Goal: Task Accomplishment & Management: Use online tool/utility

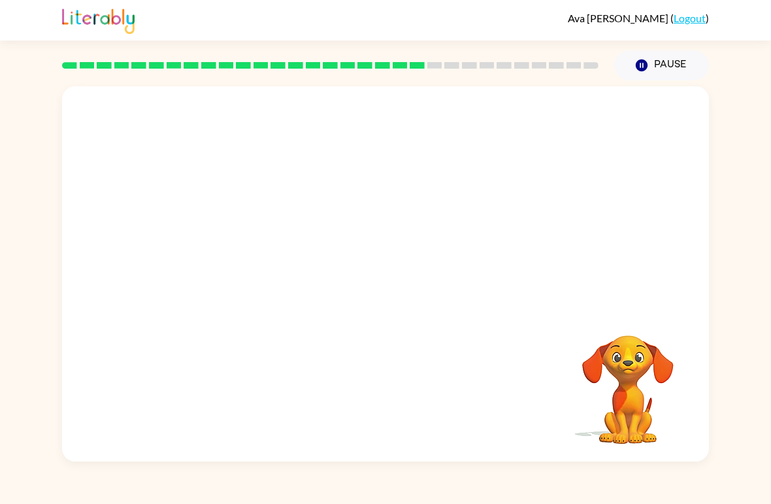
click at [641, 65] on icon "Pause" at bounding box center [642, 65] width 14 height 14
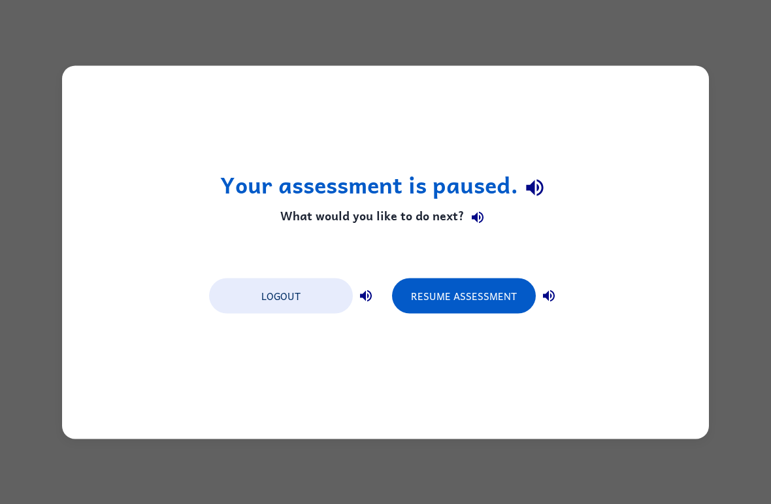
click at [500, 289] on button "Resume Assessment" at bounding box center [464, 295] width 144 height 35
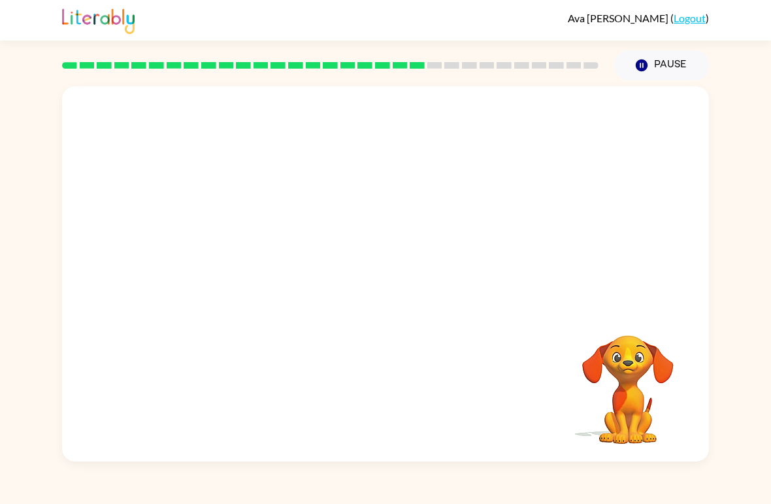
click at [543, 173] on video "Your browser must support playing .mp4 files to use Literably. Please try using…" at bounding box center [385, 197] width 647 height 222
click at [437, 356] on div "Your browser must support playing .mp4 files to use Literably. Please try using…" at bounding box center [385, 273] width 647 height 375
click at [437, 355] on div "Your browser must support playing .mp4 files to use Literably. Please try using…" at bounding box center [385, 273] width 647 height 375
click at [407, 348] on div "Your browser must support playing .mp4 files to use Literably. Please try using…" at bounding box center [385, 273] width 647 height 375
click at [401, 301] on div at bounding box center [386, 281] width 84 height 48
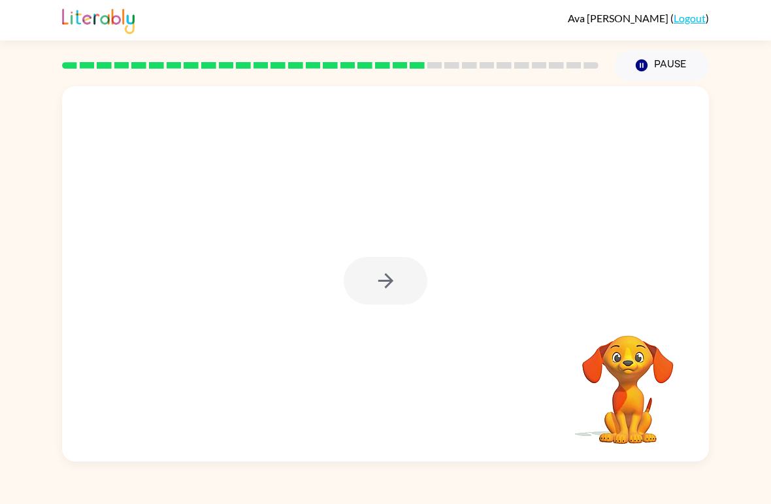
click at [406, 272] on div at bounding box center [386, 281] width 84 height 48
click at [409, 281] on div at bounding box center [386, 281] width 84 height 48
click at [416, 282] on div at bounding box center [386, 281] width 84 height 48
click at [360, 293] on button "button" at bounding box center [386, 281] width 84 height 48
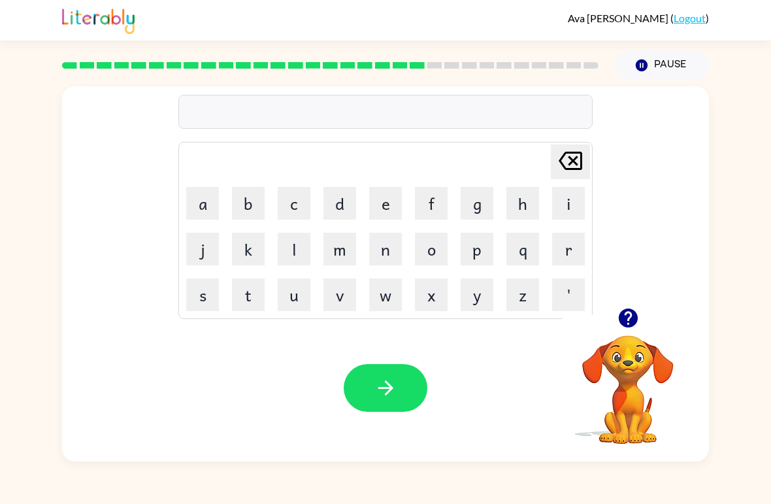
click at [293, 209] on button "c" at bounding box center [294, 203] width 33 height 33
click at [378, 200] on button "e" at bounding box center [385, 203] width 33 height 33
click at [397, 250] on button "n" at bounding box center [385, 249] width 33 height 33
click at [258, 297] on button "t" at bounding box center [248, 295] width 33 height 33
click at [206, 203] on button "a" at bounding box center [202, 203] width 33 height 33
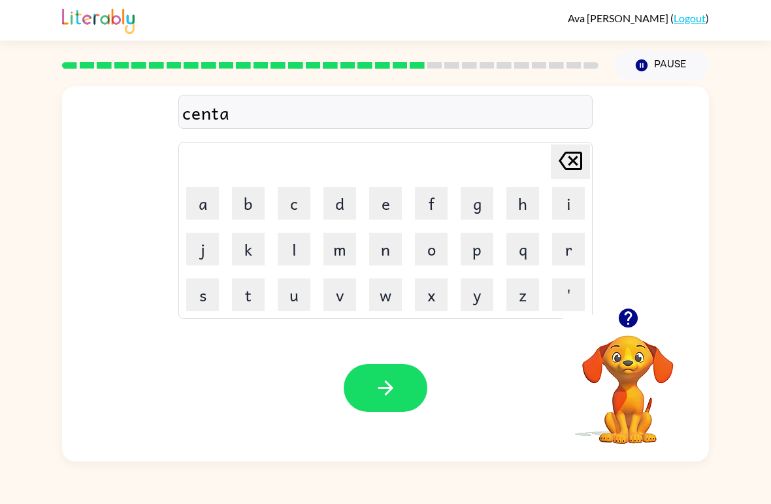
click at [480, 254] on button "p" at bounding box center [477, 249] width 33 height 33
click at [392, 201] on button "e" at bounding box center [385, 203] width 33 height 33
click at [204, 198] on button "a" at bounding box center [202, 203] width 33 height 33
click at [352, 201] on button "d" at bounding box center [340, 203] width 33 height 33
click at [569, 151] on icon "[PERSON_NAME] last character input" at bounding box center [570, 160] width 31 height 31
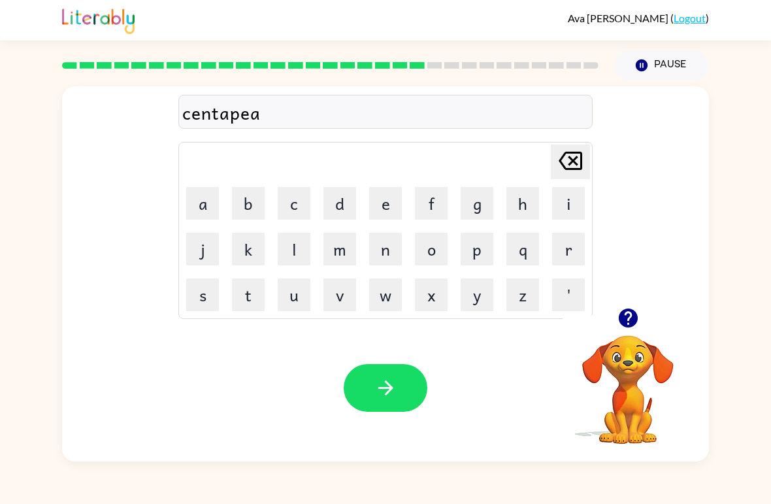
click at [568, 150] on icon "[PERSON_NAME] last character input" at bounding box center [570, 160] width 31 height 31
click at [349, 202] on button "d" at bounding box center [340, 203] width 33 height 33
click at [390, 379] on icon "button" at bounding box center [386, 388] width 23 height 23
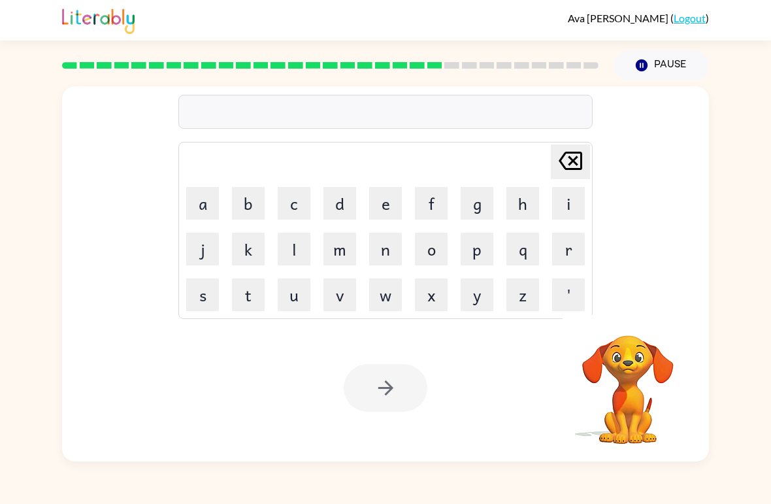
click at [208, 305] on button "s" at bounding box center [202, 295] width 33 height 33
click at [290, 206] on button "c" at bounding box center [294, 203] width 33 height 33
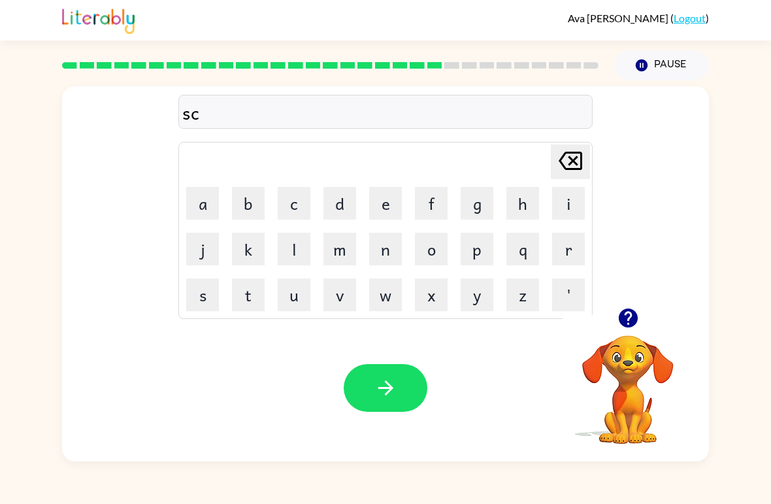
click at [387, 206] on button "e" at bounding box center [385, 203] width 33 height 33
click at [205, 293] on button "s" at bounding box center [202, 295] width 33 height 33
click at [262, 295] on button "t" at bounding box center [248, 295] width 33 height 33
click at [206, 207] on button "a" at bounding box center [202, 203] width 33 height 33
click at [399, 247] on button "n" at bounding box center [385, 249] width 33 height 33
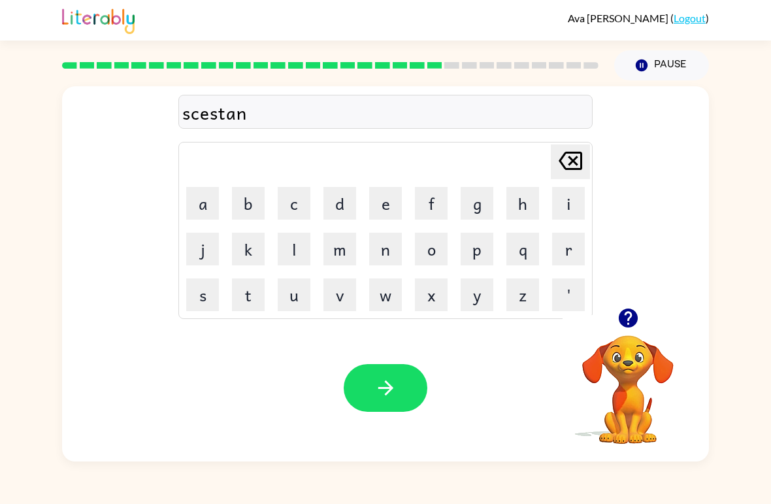
click at [379, 202] on button "e" at bounding box center [385, 203] width 33 height 33
click at [382, 388] on icon "button" at bounding box center [385, 388] width 15 height 15
click at [437, 205] on button "f" at bounding box center [431, 203] width 33 height 33
click at [437, 248] on button "o" at bounding box center [431, 249] width 33 height 33
click at [562, 248] on button "r" at bounding box center [568, 249] width 33 height 33
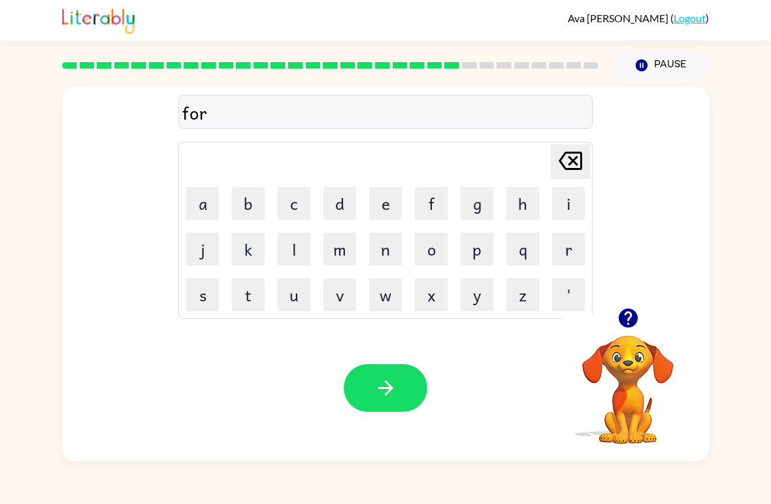
click at [394, 289] on button "w" at bounding box center [385, 295] width 33 height 33
click at [432, 245] on button "o" at bounding box center [431, 249] width 33 height 33
click at [572, 239] on button "r" at bounding box center [568, 249] width 33 height 33
click at [348, 194] on button "d" at bounding box center [340, 203] width 33 height 33
click at [381, 377] on button "button" at bounding box center [386, 388] width 84 height 48
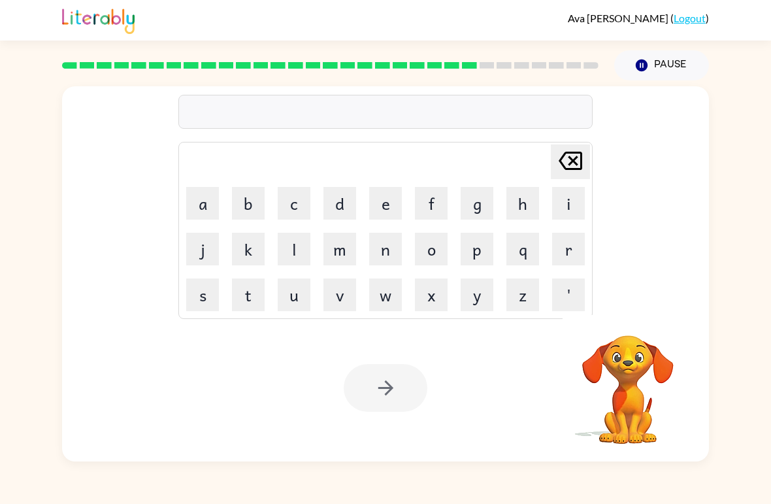
click at [645, 354] on video "Your browser must support playing .mp4 files to use Literably. Please try using…" at bounding box center [628, 380] width 131 height 131
click at [647, 364] on video "Your browser must support playing .mp4 files to use Literably. Please try using…" at bounding box center [628, 380] width 131 height 131
click at [197, 260] on button "j" at bounding box center [202, 249] width 33 height 33
click at [568, 159] on icon "[PERSON_NAME] last character input" at bounding box center [570, 160] width 31 height 31
click at [197, 258] on button "j" at bounding box center [202, 249] width 33 height 33
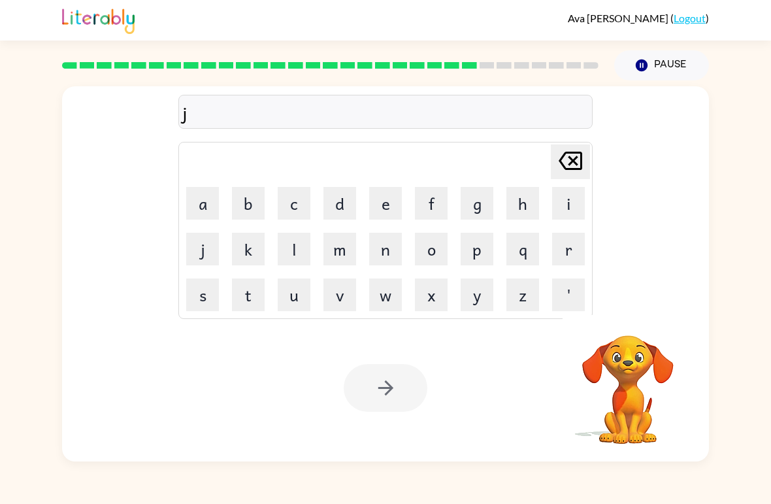
click at [190, 246] on button "j" at bounding box center [202, 249] width 33 height 33
click at [201, 246] on button "j" at bounding box center [202, 249] width 33 height 33
click at [199, 249] on button "j" at bounding box center [202, 249] width 33 height 33
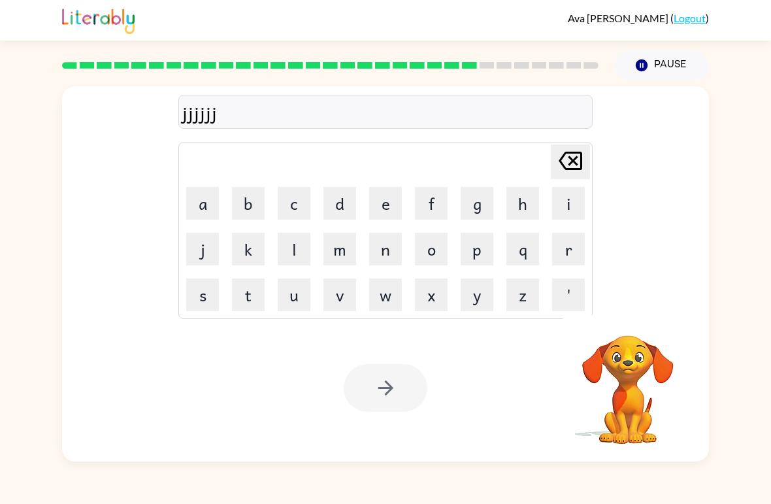
click at [199, 249] on button "j" at bounding box center [202, 249] width 33 height 33
click at [568, 168] on icon "[PERSON_NAME] last character input" at bounding box center [570, 160] width 31 height 31
click at [564, 167] on icon at bounding box center [571, 161] width 24 height 18
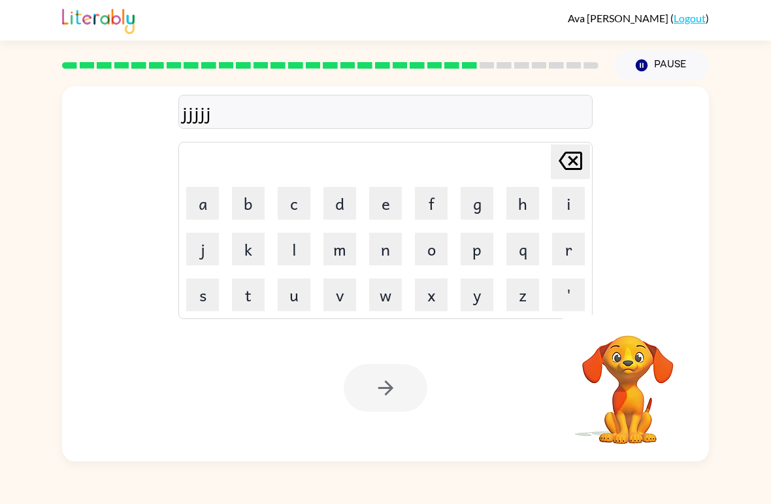
click at [564, 167] on icon at bounding box center [571, 161] width 24 height 18
click at [566, 169] on icon at bounding box center [571, 161] width 24 height 18
click at [566, 168] on icon "[PERSON_NAME] last character input" at bounding box center [570, 160] width 31 height 31
click at [560, 167] on icon "[PERSON_NAME] last character input" at bounding box center [570, 160] width 31 height 31
click at [574, 163] on icon at bounding box center [571, 161] width 24 height 18
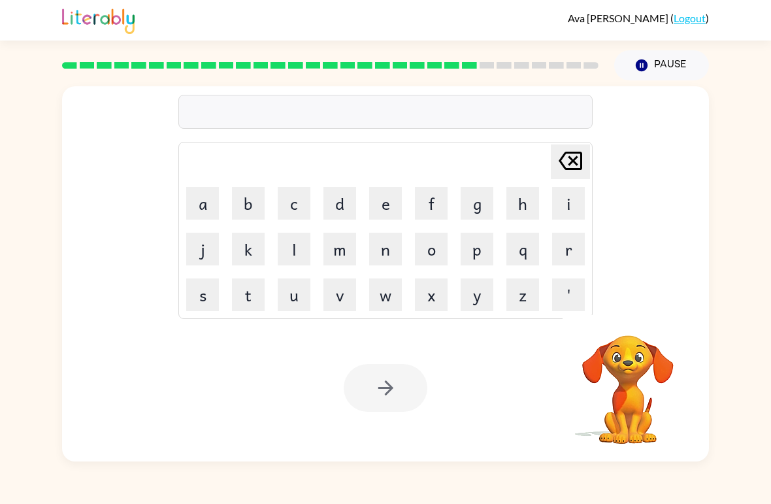
click at [645, 61] on icon "Pause" at bounding box center [642, 65] width 14 height 14
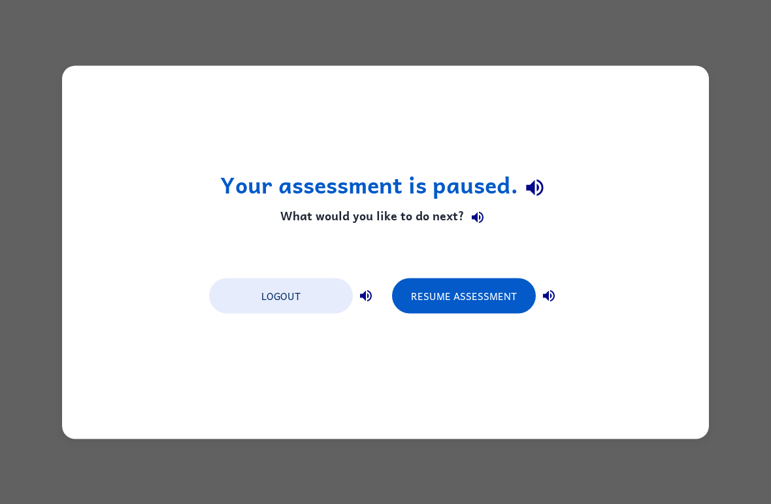
click at [504, 293] on button "Resume Assessment" at bounding box center [464, 295] width 144 height 35
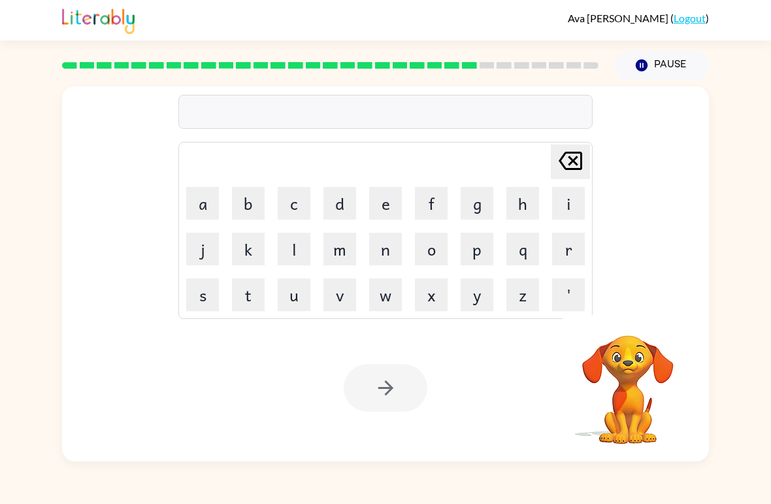
click at [632, 369] on video "Your browser must support playing .mp4 files to use Literably. Please try using…" at bounding box center [628, 380] width 131 height 131
click at [564, 252] on button "r" at bounding box center [568, 249] width 33 height 33
click at [195, 197] on button "a" at bounding box center [202, 203] width 33 height 33
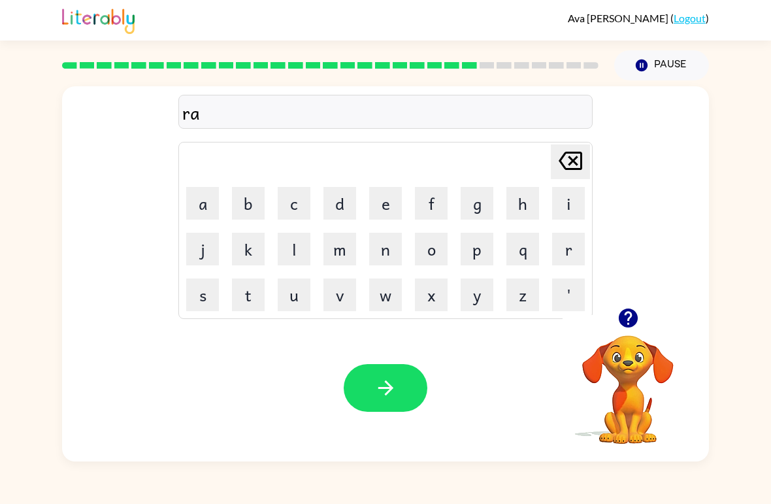
click at [301, 245] on button "l" at bounding box center [294, 249] width 33 height 33
click at [192, 189] on button "a" at bounding box center [202, 203] width 33 height 33
click at [250, 295] on button "t" at bounding box center [248, 295] width 33 height 33
click at [394, 204] on button "e" at bounding box center [385, 203] width 33 height 33
click at [333, 197] on button "d" at bounding box center [340, 203] width 33 height 33
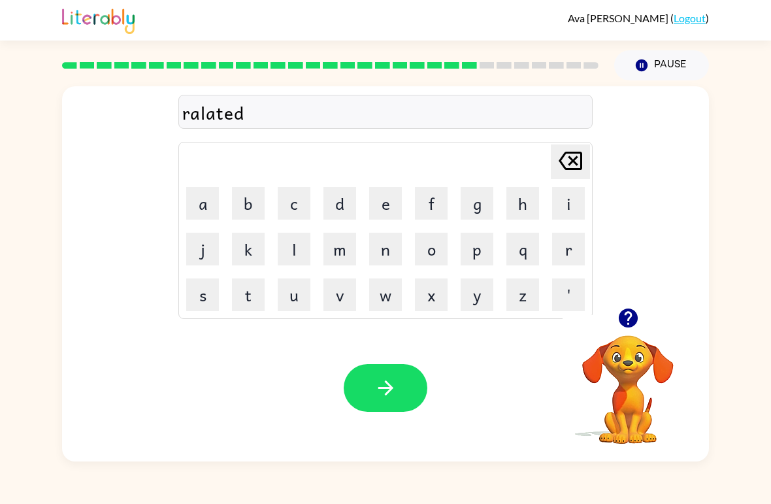
click at [406, 382] on button "button" at bounding box center [386, 388] width 84 height 48
click at [472, 203] on button "g" at bounding box center [477, 203] width 33 height 33
click at [435, 250] on button "o" at bounding box center [431, 249] width 33 height 33
click at [243, 199] on button "b" at bounding box center [248, 203] width 33 height 33
click at [305, 252] on button "l" at bounding box center [294, 249] width 33 height 33
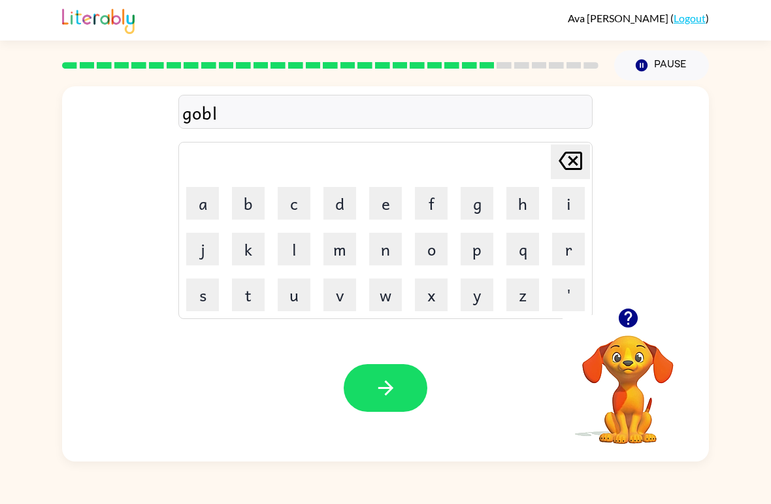
click at [394, 204] on button "e" at bounding box center [385, 203] width 33 height 33
click at [393, 256] on button "n" at bounding box center [385, 249] width 33 height 33
click at [363, 396] on button "button" at bounding box center [386, 388] width 84 height 48
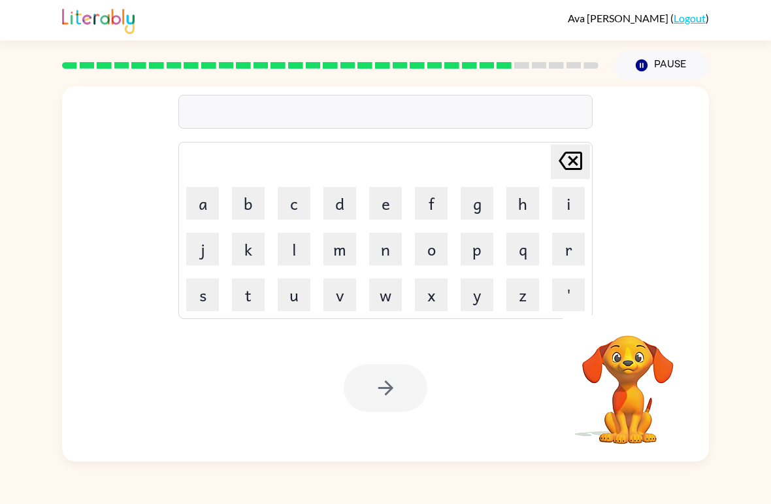
click at [299, 245] on button "l" at bounding box center [294, 249] width 33 height 33
click at [305, 287] on button "u" at bounding box center [294, 295] width 33 height 33
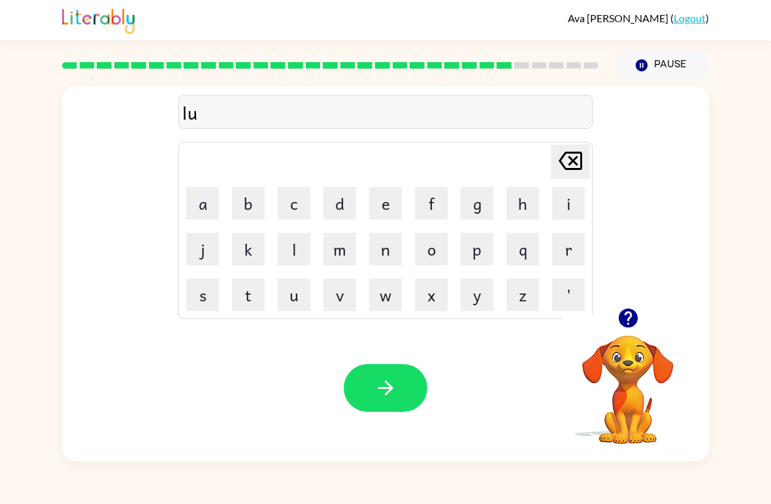
click at [348, 248] on button "m" at bounding box center [340, 249] width 33 height 33
click at [258, 201] on button "b" at bounding box center [248, 203] width 33 height 33
click at [400, 201] on button "e" at bounding box center [385, 203] width 33 height 33
click at [554, 246] on button "r" at bounding box center [568, 249] width 33 height 33
click at [209, 246] on button "j" at bounding box center [202, 249] width 33 height 33
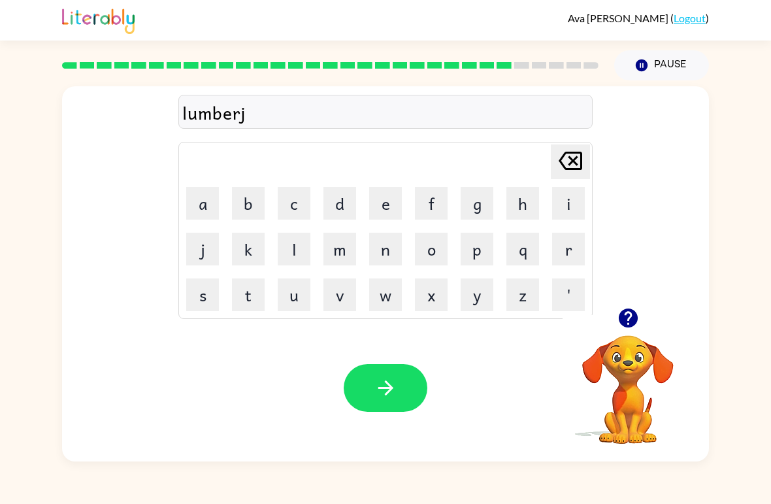
click at [209, 199] on button "a" at bounding box center [202, 203] width 33 height 33
click at [290, 188] on button "c" at bounding box center [294, 203] width 33 height 33
click at [262, 234] on button "k" at bounding box center [248, 249] width 33 height 33
click at [398, 381] on button "button" at bounding box center [386, 388] width 84 height 48
click at [483, 249] on button "p" at bounding box center [477, 249] width 33 height 33
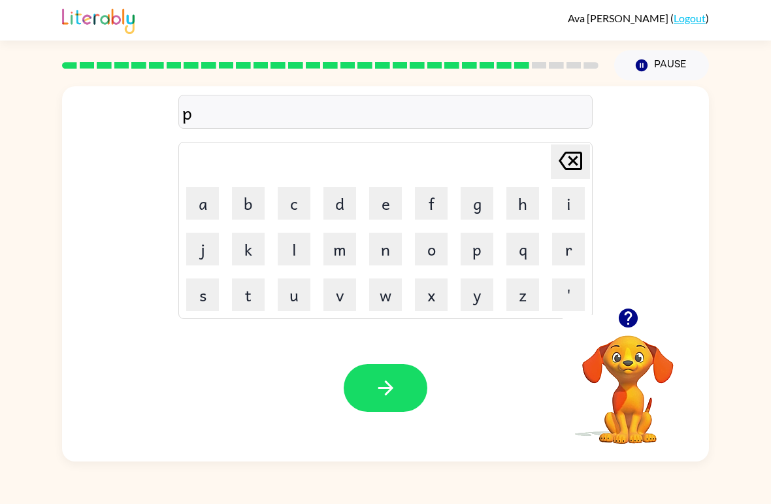
click at [569, 206] on button "i" at bounding box center [568, 203] width 33 height 33
click at [559, 253] on button "r" at bounding box center [568, 249] width 33 height 33
click at [290, 197] on button "c" at bounding box center [294, 203] width 33 height 33
click at [386, 205] on button "e" at bounding box center [385, 203] width 33 height 33
click at [369, 406] on button "button" at bounding box center [386, 388] width 84 height 48
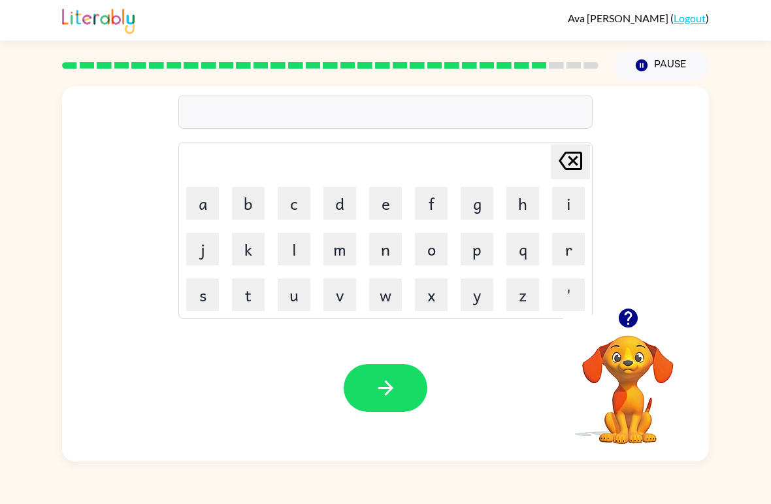
click at [249, 292] on button "t" at bounding box center [248, 295] width 33 height 33
click at [537, 195] on button "h" at bounding box center [523, 203] width 33 height 33
click at [566, 214] on button "i" at bounding box center [568, 203] width 33 height 33
click at [388, 256] on button "n" at bounding box center [385, 249] width 33 height 33
click at [370, 382] on button "button" at bounding box center [386, 388] width 84 height 48
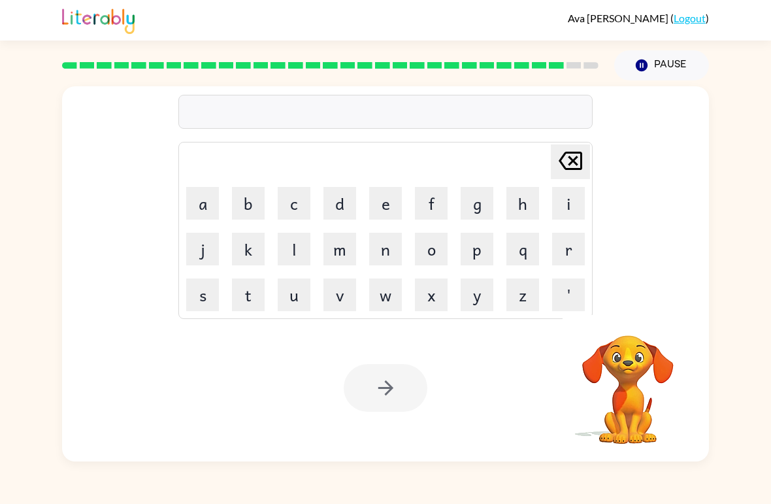
click at [208, 294] on button "s" at bounding box center [202, 295] width 33 height 33
click at [392, 200] on button "e" at bounding box center [385, 203] width 33 height 33
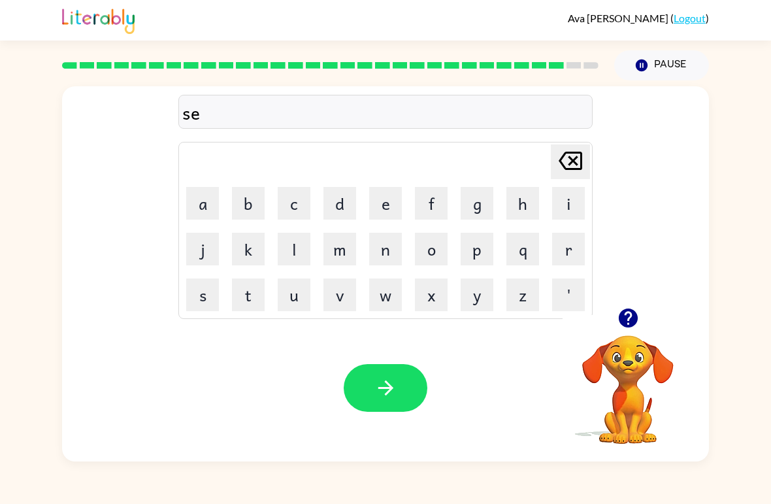
click at [300, 243] on button "l" at bounding box center [294, 249] width 33 height 33
click at [343, 290] on button "v" at bounding box center [340, 295] width 33 height 33
click at [380, 203] on button "e" at bounding box center [385, 203] width 33 height 33
click at [577, 243] on button "r" at bounding box center [568, 249] width 33 height 33
click at [392, 299] on button "w" at bounding box center [385, 295] width 33 height 33
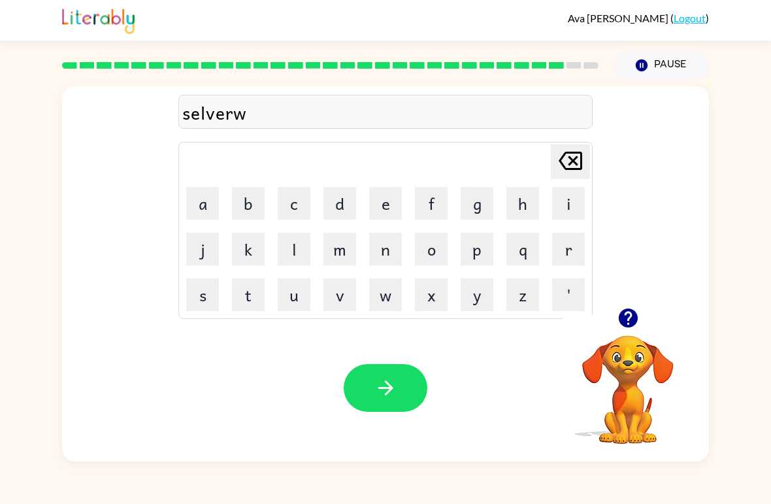
click at [211, 203] on button "a" at bounding box center [202, 203] width 33 height 33
click at [571, 248] on button "r" at bounding box center [568, 249] width 33 height 33
click at [389, 190] on button "e" at bounding box center [385, 203] width 33 height 33
click at [409, 390] on button "button" at bounding box center [386, 388] width 84 height 48
click at [299, 290] on button "u" at bounding box center [294, 295] width 33 height 33
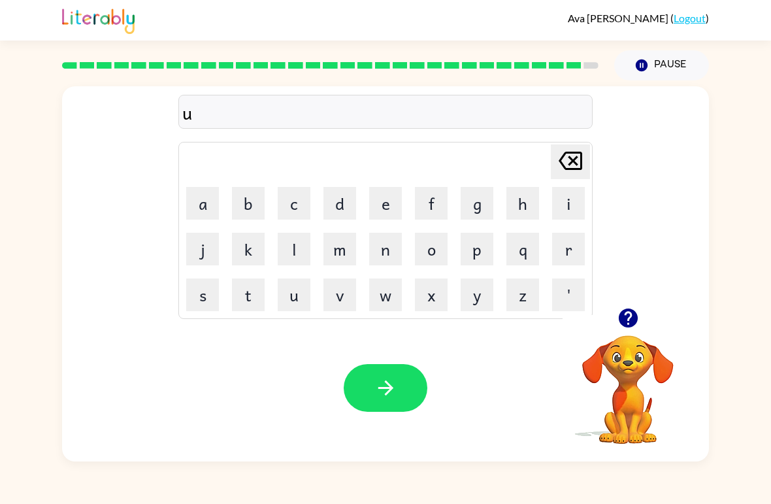
click at [397, 246] on button "n" at bounding box center [385, 249] width 33 height 33
click at [199, 175] on td "[PERSON_NAME] last character input" at bounding box center [385, 162] width 411 height 36
click at [209, 201] on button "a" at bounding box center [202, 203] width 33 height 33
click at [433, 197] on button "f" at bounding box center [431, 203] width 33 height 33
click at [562, 253] on button "r" at bounding box center [568, 249] width 33 height 33
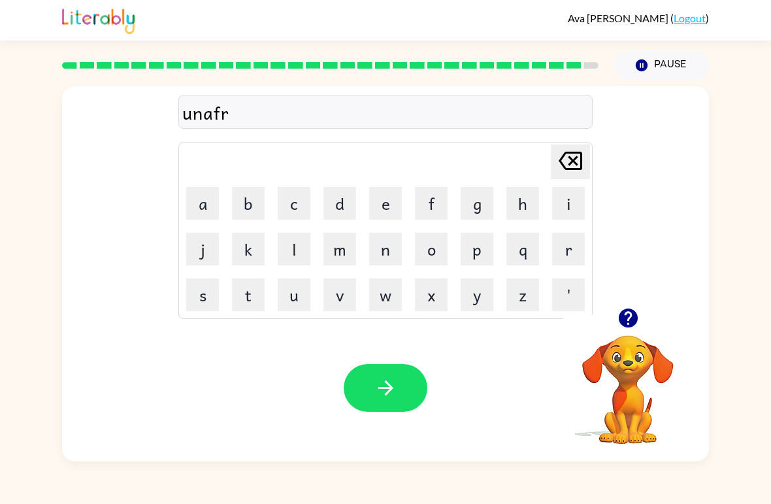
click at [203, 200] on button "a" at bounding box center [202, 203] width 33 height 33
click at [340, 201] on button "d" at bounding box center [340, 203] width 33 height 33
click at [381, 194] on button "e" at bounding box center [385, 203] width 33 height 33
click at [566, 150] on icon "[PERSON_NAME] last character input" at bounding box center [570, 160] width 31 height 31
click at [569, 146] on icon "[PERSON_NAME] last character input" at bounding box center [570, 160] width 31 height 31
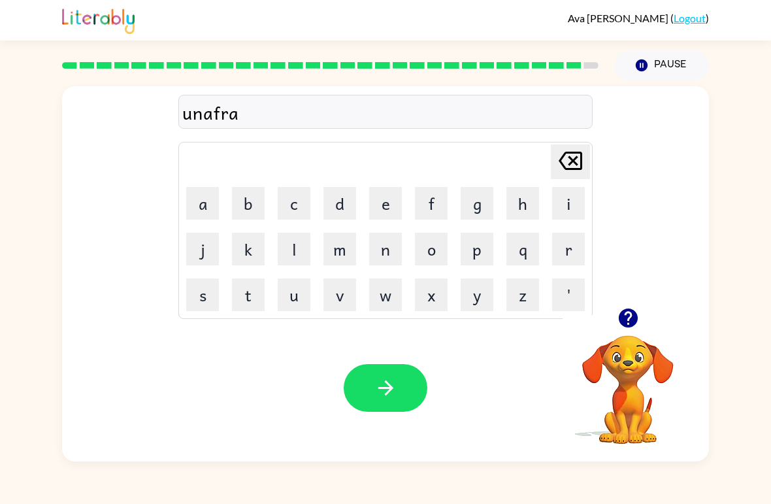
click at [381, 211] on button "e" at bounding box center [385, 203] width 33 height 33
click at [348, 205] on button "d" at bounding box center [340, 203] width 33 height 33
click at [391, 394] on icon "button" at bounding box center [386, 388] width 23 height 23
